Goal: Book appointment/travel/reservation

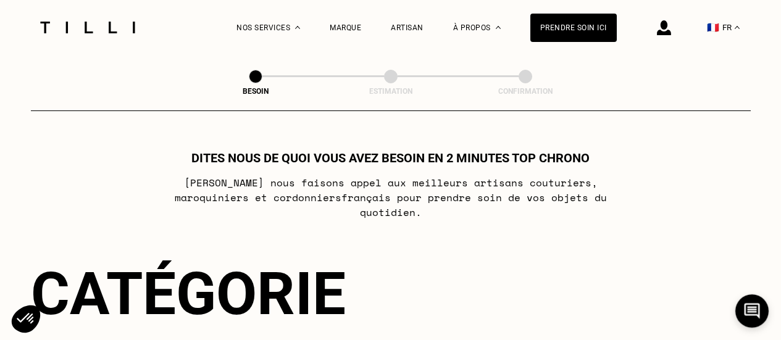
scroll to position [247, 0]
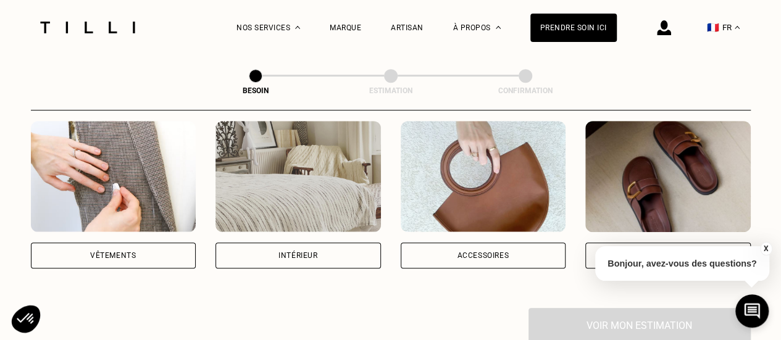
click at [142, 157] on img at bounding box center [114, 176] width 166 height 111
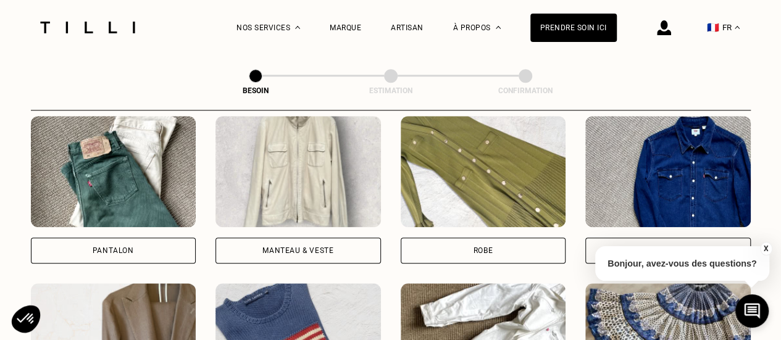
scroll to position [589, 0]
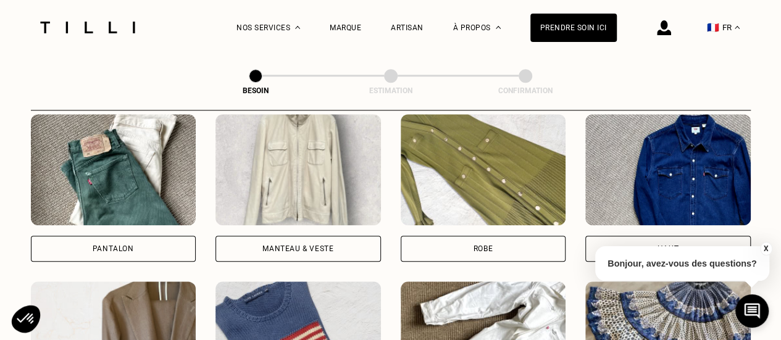
click at [128, 174] on img at bounding box center [114, 169] width 166 height 111
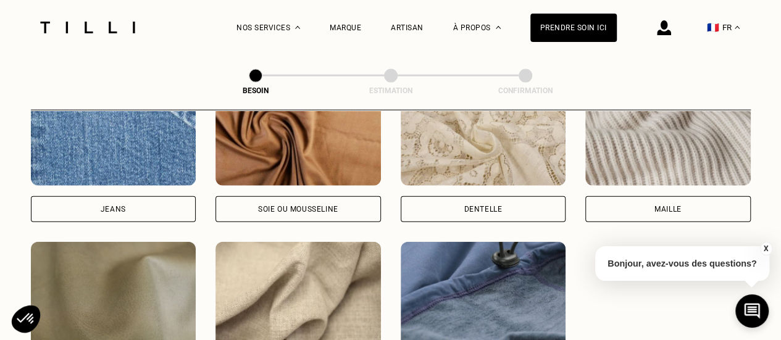
scroll to position [1445, 0]
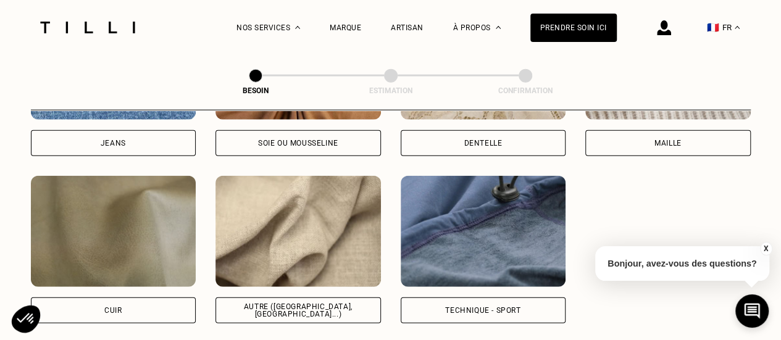
click at [509, 217] on img at bounding box center [484, 231] width 166 height 111
select select "FR"
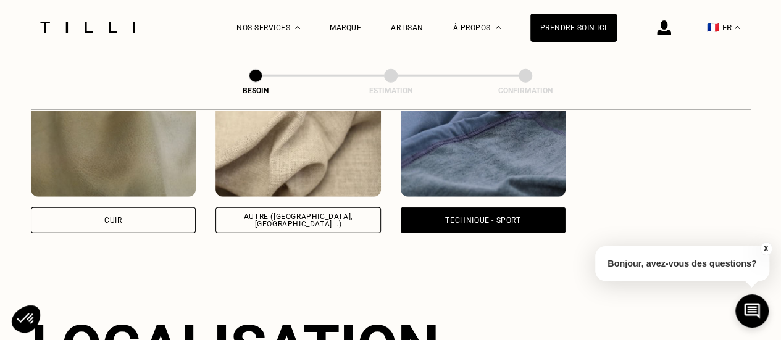
scroll to position [1474, 0]
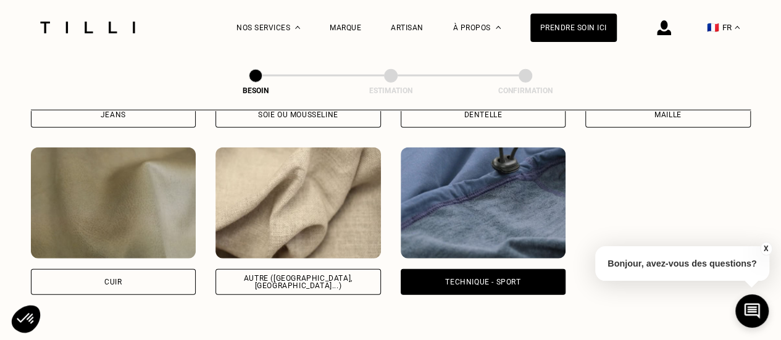
click at [331, 181] on img at bounding box center [299, 203] width 166 height 111
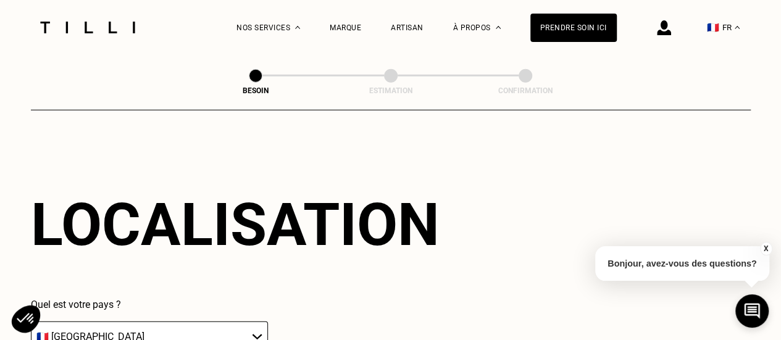
scroll to position [1780, 0]
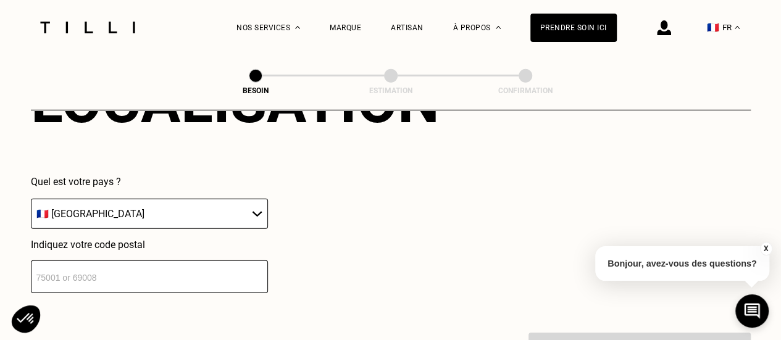
click at [96, 273] on input "number" at bounding box center [149, 277] width 237 height 33
type input "28000"
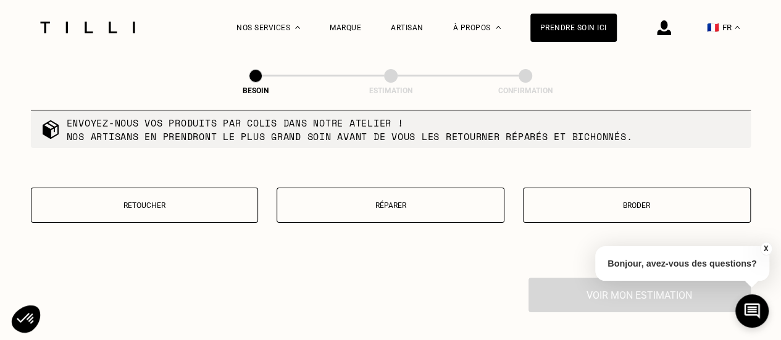
scroll to position [2089, 0]
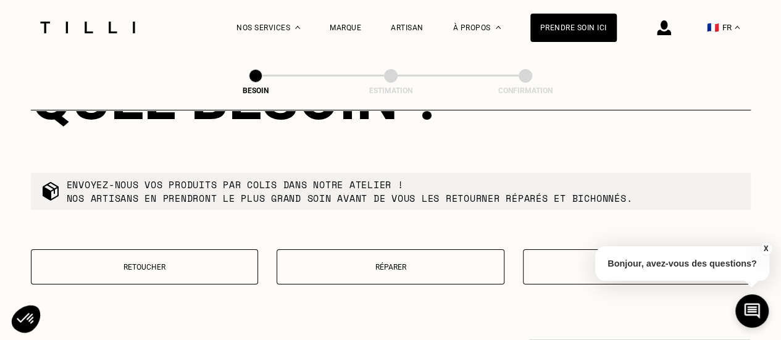
click at [562, 263] on p "Broder" at bounding box center [637, 267] width 214 height 9
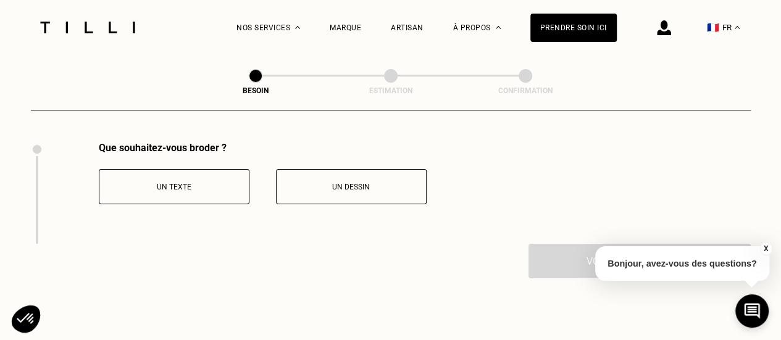
scroll to position [2268, 0]
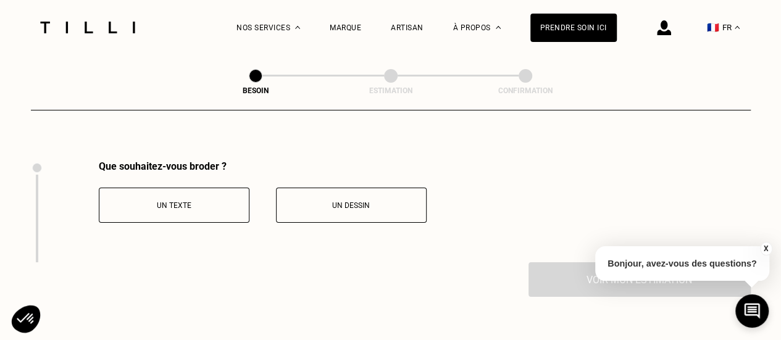
click at [198, 191] on button "Un texte" at bounding box center [174, 205] width 151 height 35
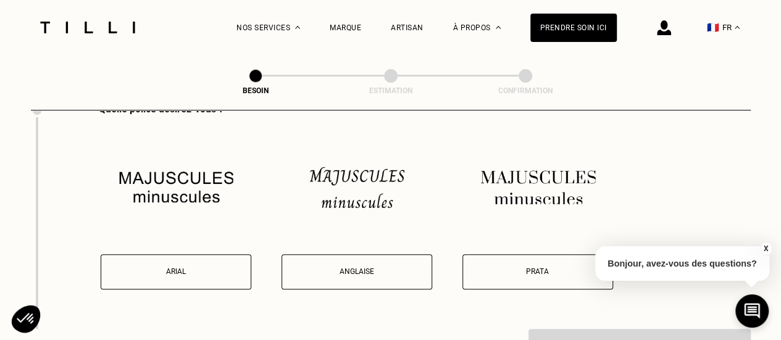
scroll to position [2446, 0]
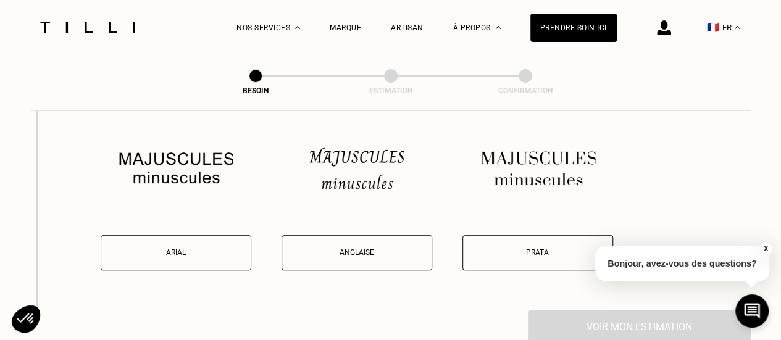
click at [369, 248] on p "Anglaise" at bounding box center [356, 252] width 137 height 9
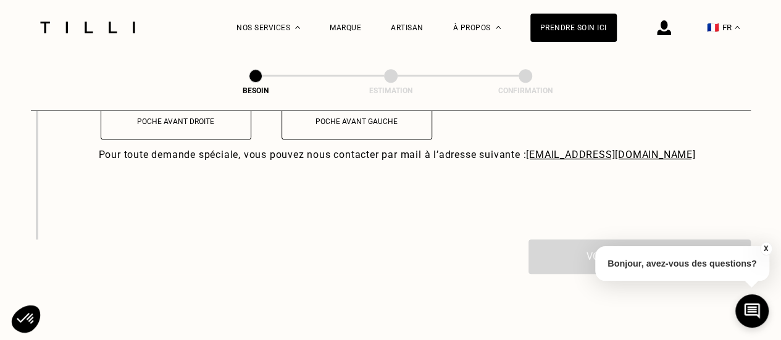
scroll to position [2796, 0]
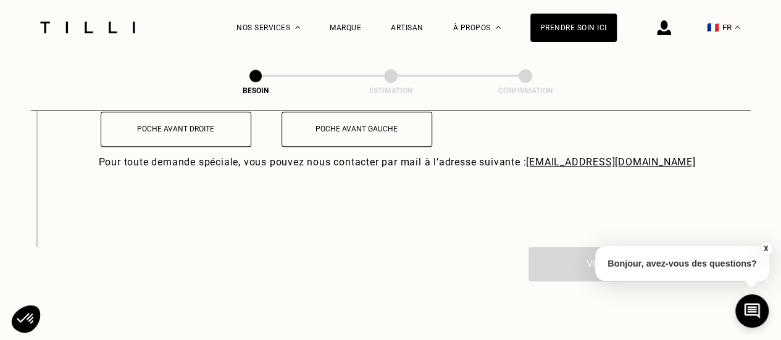
click at [186, 125] on p "Poche avant droite" at bounding box center [175, 129] width 137 height 9
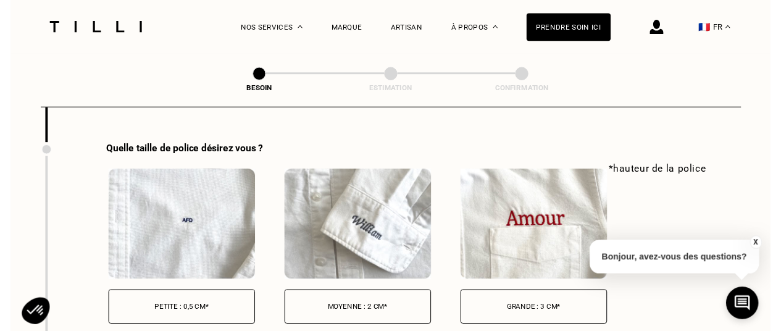
scroll to position [2898, 0]
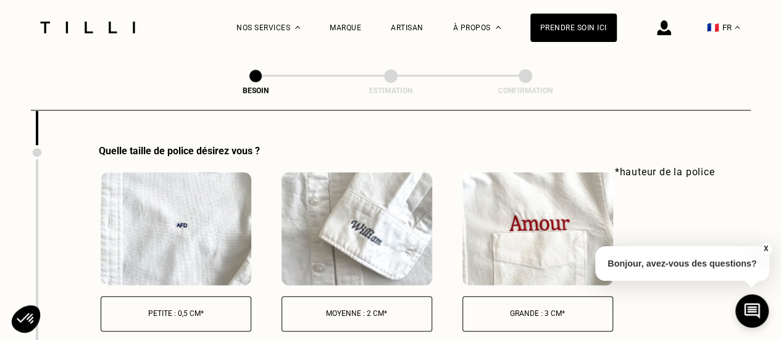
click at [545, 309] on p "Grande : 3 cm*" at bounding box center [537, 313] width 137 height 9
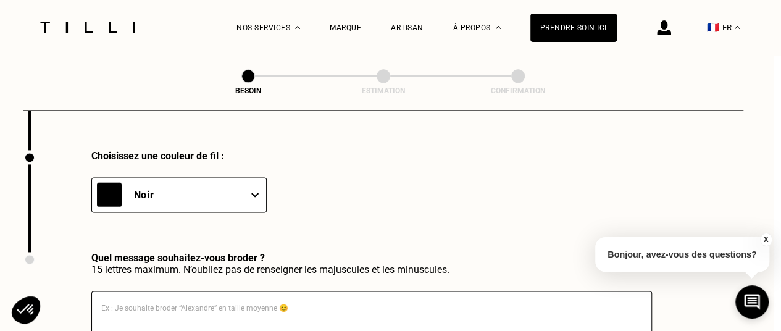
scroll to position [3124, 7]
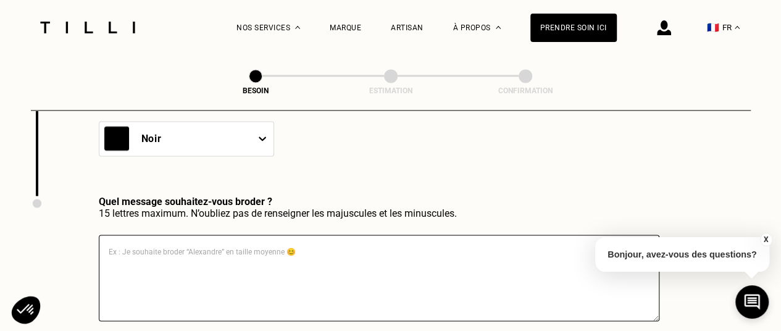
click at [205, 156] on div "Noir" at bounding box center [186, 138] width 175 height 35
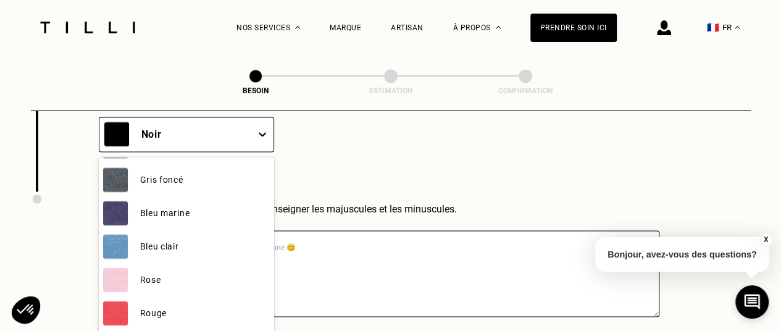
scroll to position [0, 0]
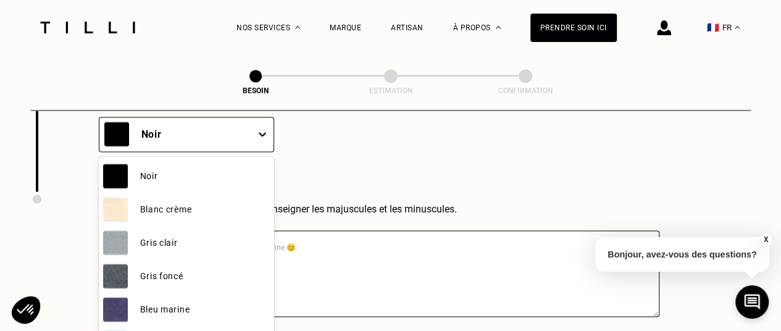
click at [122, 168] on img at bounding box center [115, 176] width 25 height 25
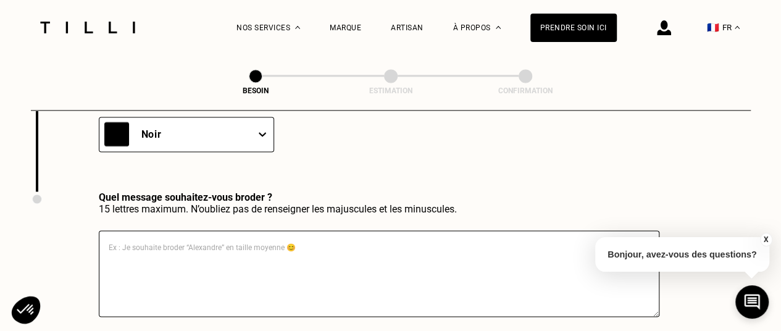
click at [177, 240] on textarea at bounding box center [379, 273] width 561 height 86
type textarea "BG"
click at [555, 164] on div "Choisissez une couleur de fil : Noir" at bounding box center [391, 141] width 720 height 102
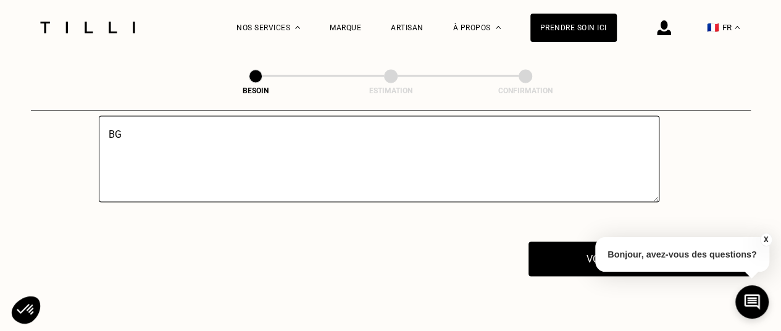
scroll to position [3303, 0]
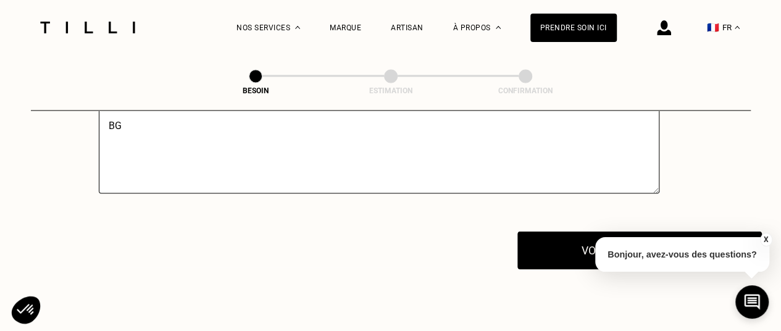
click at [572, 249] on button "Voir mon estimation" at bounding box center [640, 250] width 245 height 38
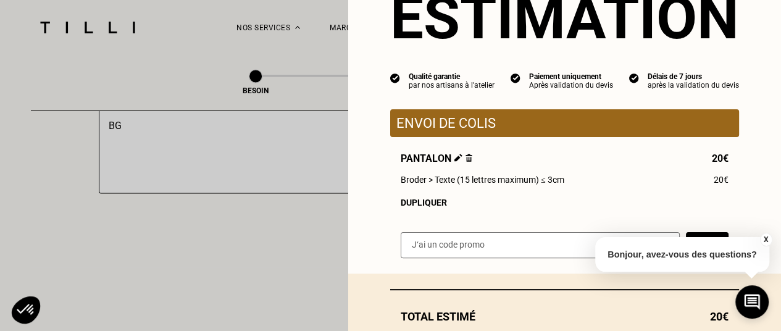
scroll to position [0, 0]
